Goal: Task Accomplishment & Management: Complete application form

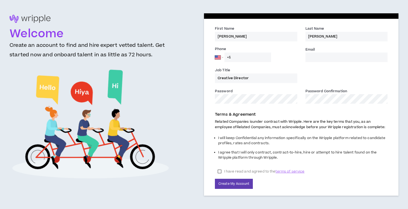
select select "US"
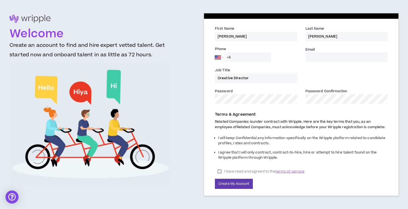
type input "[PERSON_NAME]"
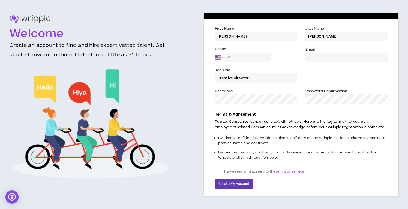
click at [239, 56] on input "+1" at bounding box center [247, 58] width 47 height 10
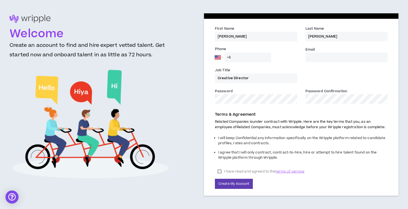
paste input "[PHONE_NUMBER]"
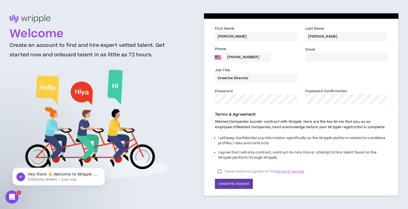
type input "[PHONE_NUMBER]"
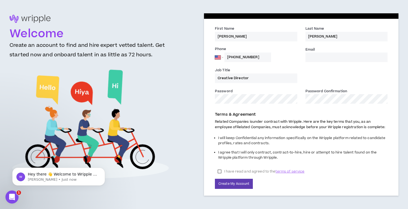
click at [246, 77] on input "Creative Director" at bounding box center [256, 79] width 82 height 10
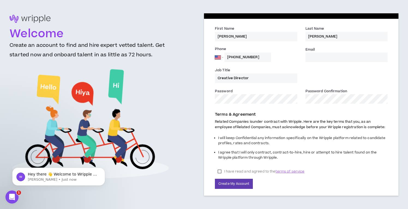
click at [318, 56] on input "Email *" at bounding box center [346, 58] width 82 height 10
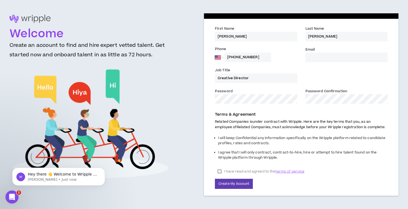
type input "[EMAIL_ADDRESS][DOMAIN_NAME]"
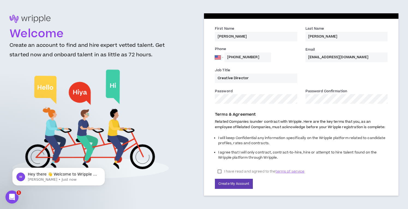
click at [238, 171] on label "I have read and agreed to the terms of service" at bounding box center [261, 172] width 92 height 8
click at [237, 185] on button "Create My Account" at bounding box center [234, 184] width 38 height 10
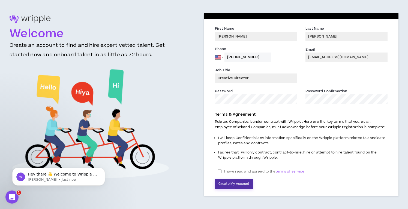
click at [237, 185] on button "Create My Account" at bounding box center [234, 184] width 38 height 10
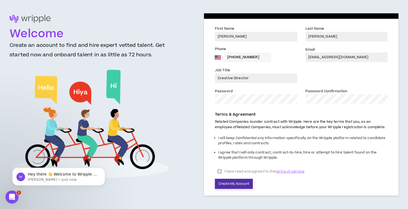
click at [237, 185] on button "Create My Account" at bounding box center [234, 184] width 38 height 10
